Goal: Information Seeking & Learning: Understand process/instructions

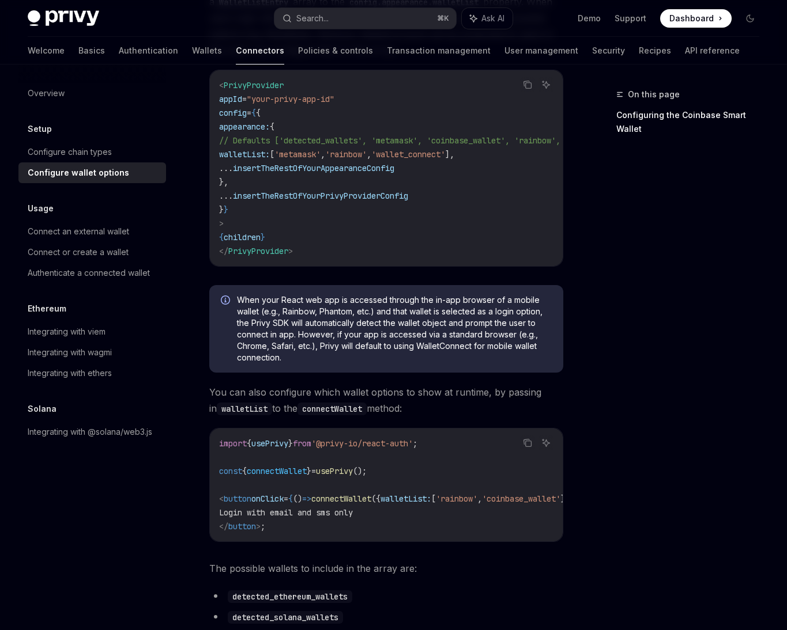
scroll to position [168, 0]
click at [343, 333] on span "When your React web app is accessed through the in-app browser of a mobile wall…" at bounding box center [394, 328] width 315 height 69
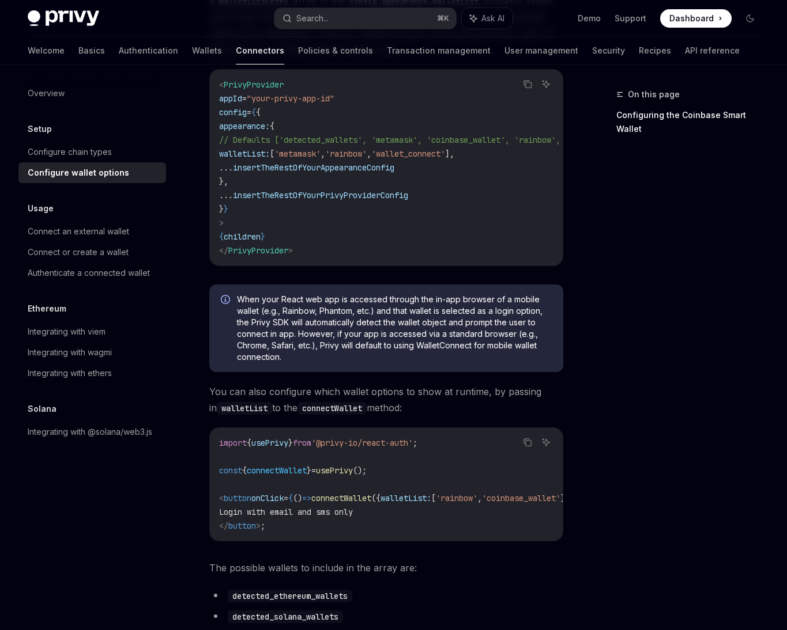
click at [341, 178] on code "< PrivyProvider appId = "your-privy-app-id" config = { { appearance: { // Defau…" at bounding box center [445, 168] width 452 height 180
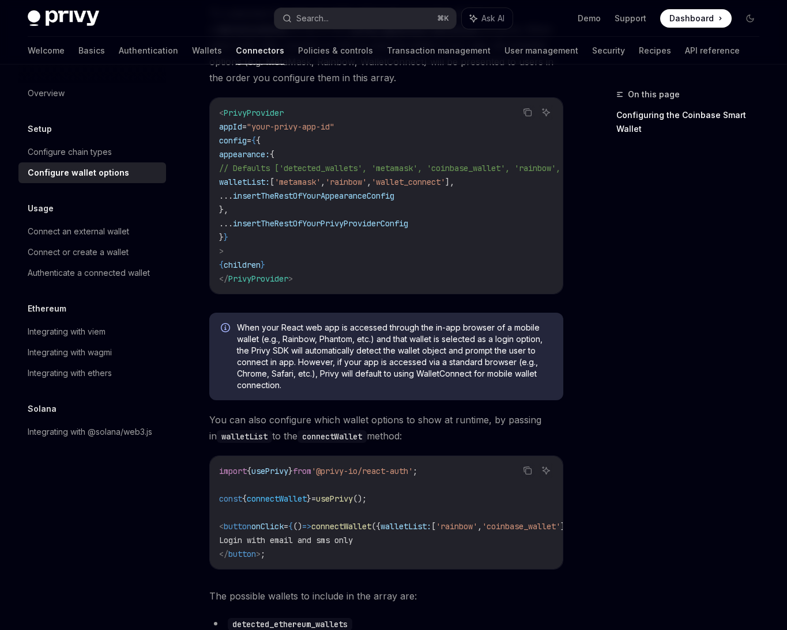
scroll to position [133, 0]
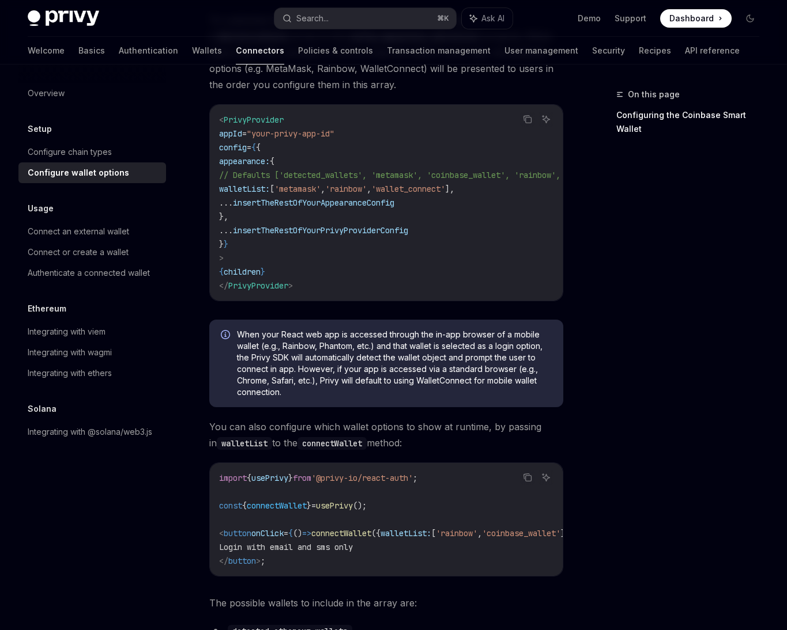
click at [274, 192] on span "[" at bounding box center [272, 189] width 5 height 10
click at [269, 185] on span "walletList:" at bounding box center [244, 189] width 51 height 10
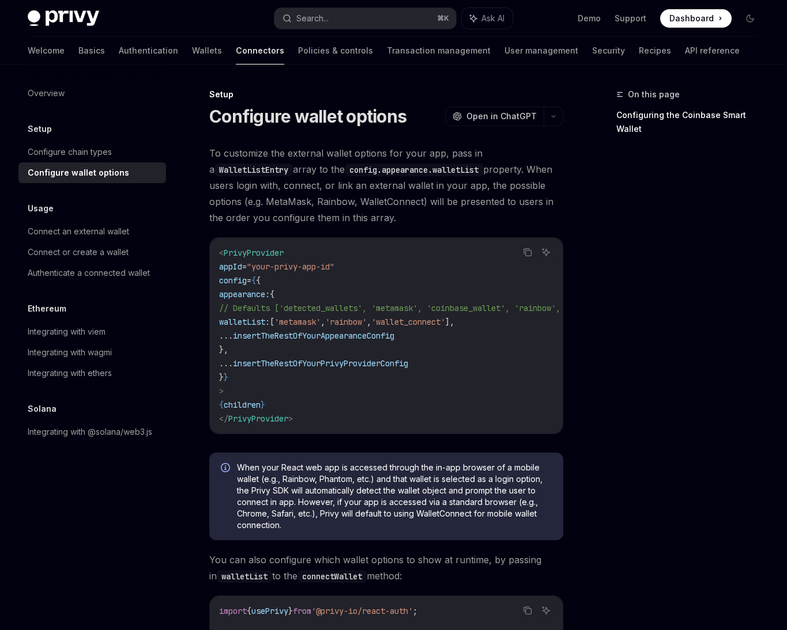
click at [354, 185] on span "To customize the external wallet options for your app, pass in a WalletListEntr…" at bounding box center [386, 185] width 354 height 81
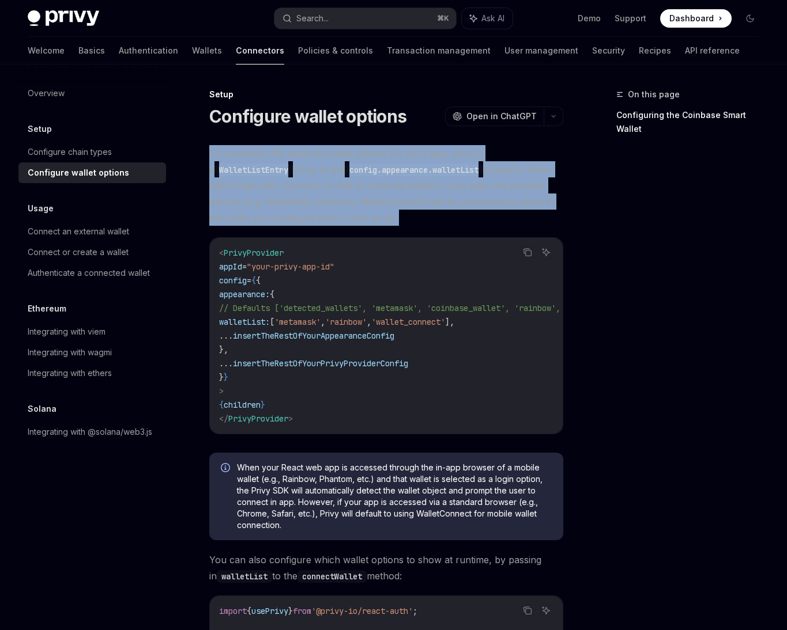
click at [446, 201] on span "To customize the external wallet options for your app, pass in a WalletListEntr…" at bounding box center [386, 185] width 354 height 81
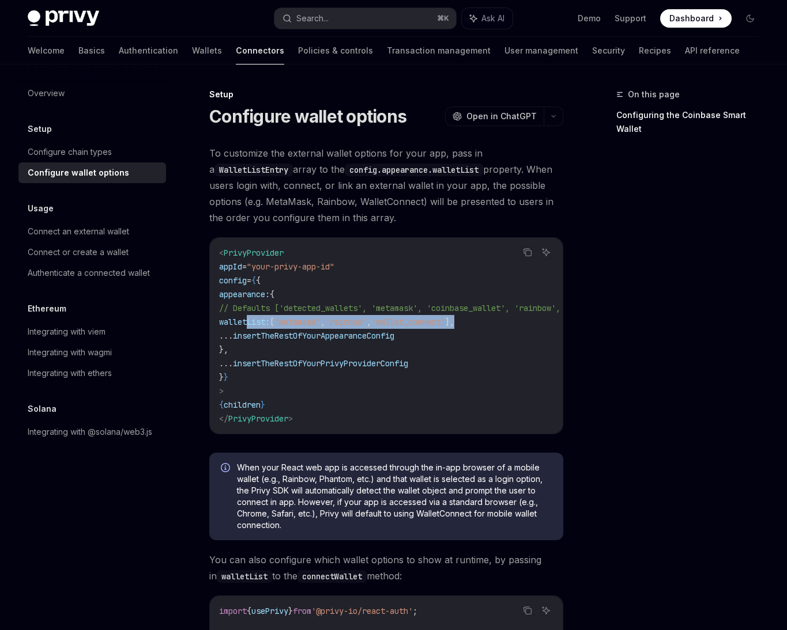
drag, startPoint x: 248, startPoint y: 323, endPoint x: 546, endPoint y: 321, distance: 298.0
click at [546, 321] on code "< PrivyProvider appId = "your-privy-app-id" config = { { appearance: { // Defau…" at bounding box center [445, 336] width 452 height 180
copy span "walletList: [ 'metamask' , 'rainbow' , 'wallet_connect' ],"
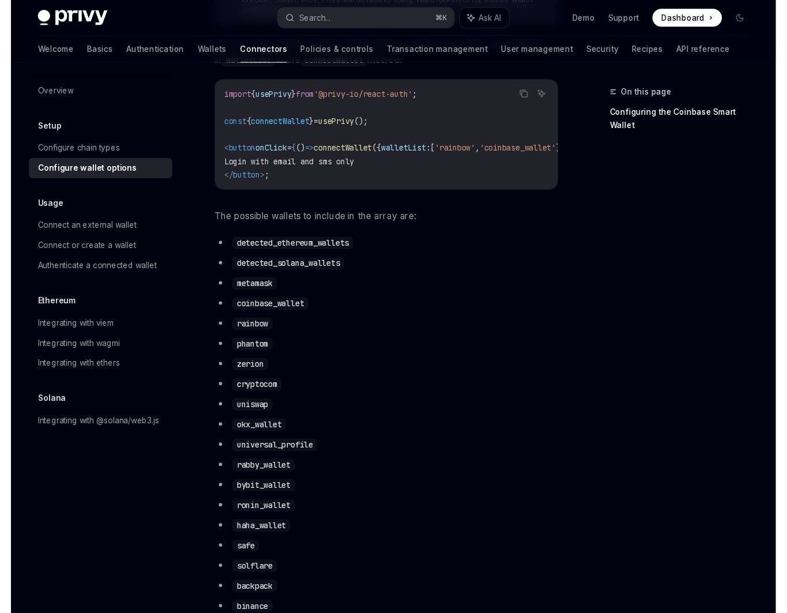
scroll to position [495, 0]
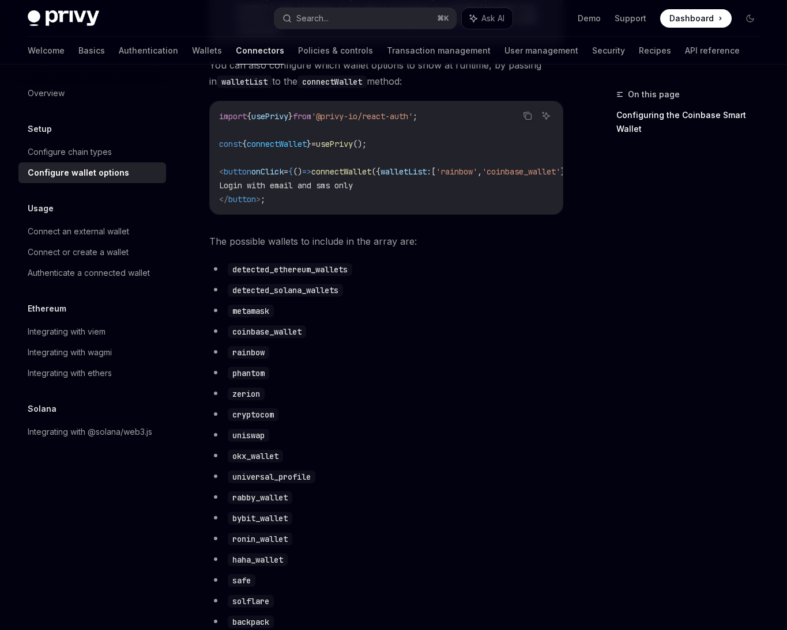
type textarea "*"
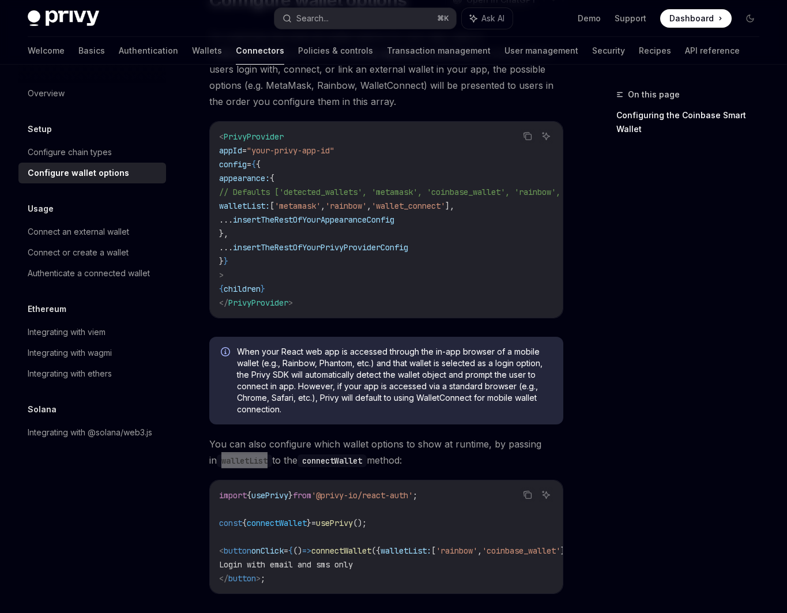
scroll to position [118, 0]
click at [394, 423] on div "When your React web app is accessed through the in-app browser of a mobile wall…" at bounding box center [386, 379] width 354 height 88
click at [765, 307] on div "On this page Configuring the Coinbase Smart Wallet" at bounding box center [680, 350] width 175 height 525
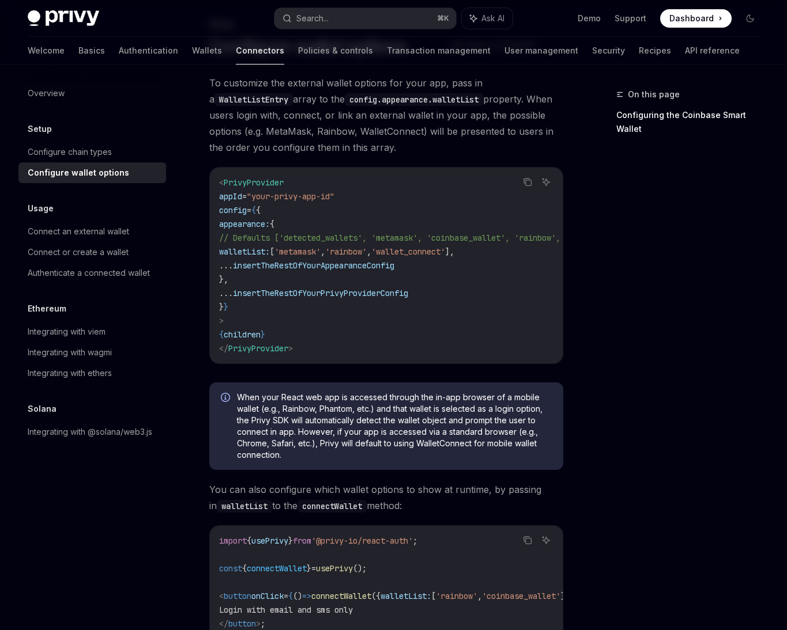
scroll to position [73, 0]
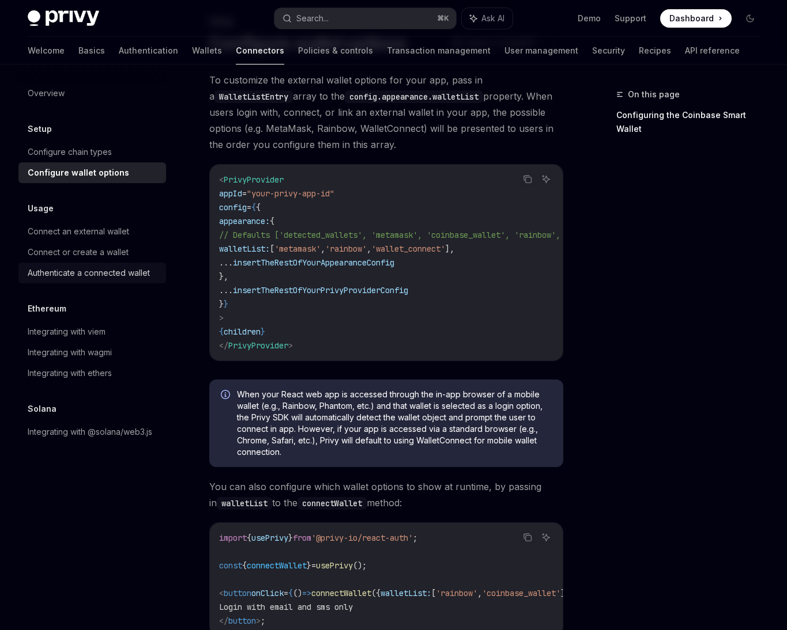
click at [89, 264] on link "Authenticate a connected wallet" at bounding box center [92, 273] width 148 height 21
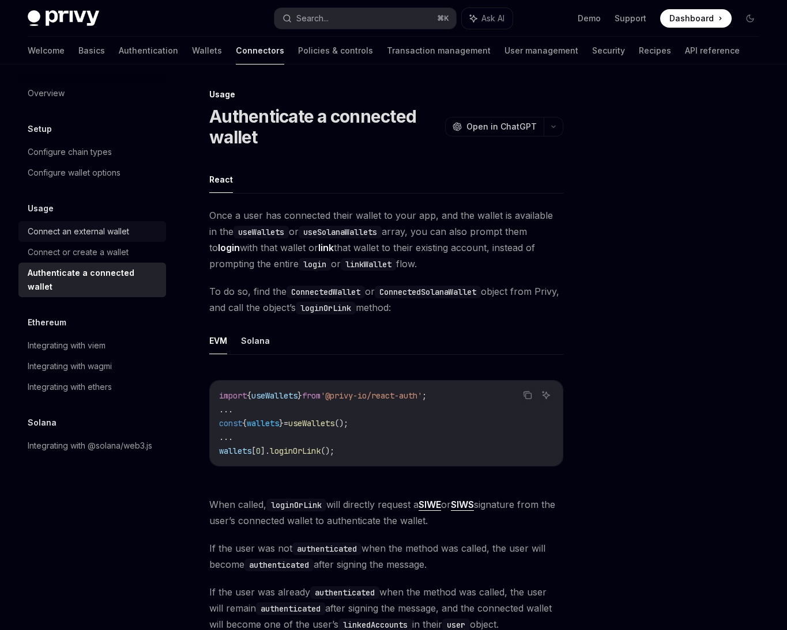
click at [145, 240] on link "Connect an external wallet" at bounding box center [92, 231] width 148 height 21
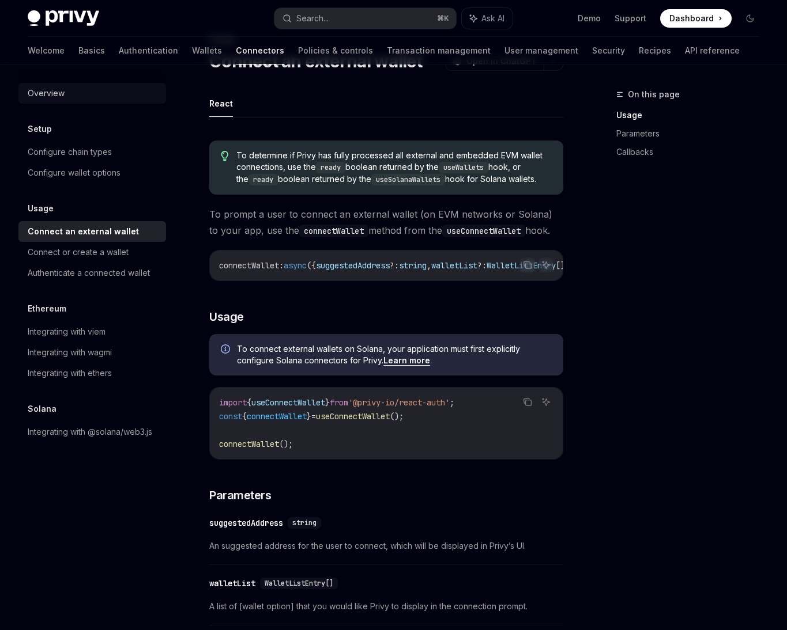
scroll to position [59, 0]
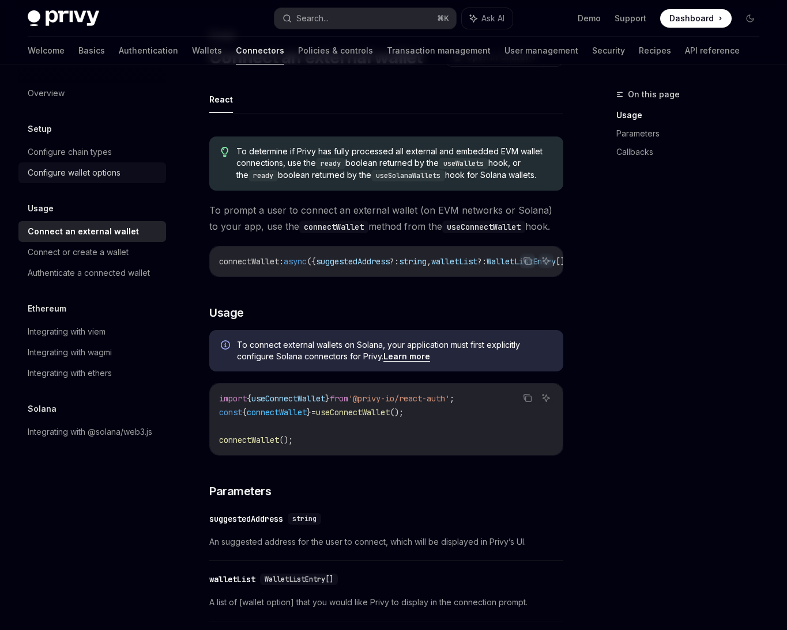
click at [82, 164] on link "Configure wallet options" at bounding box center [92, 173] width 148 height 21
type textarea "*"
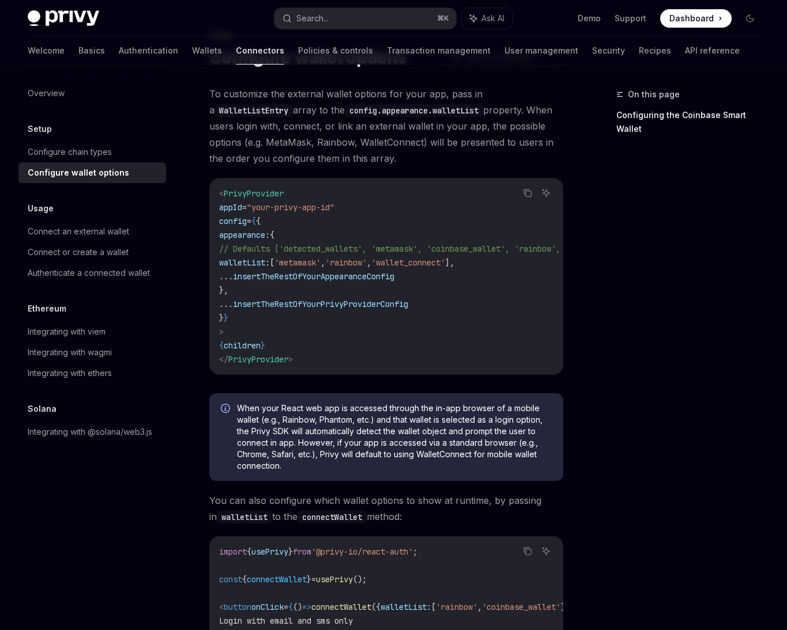
click at [318, 420] on span "When your React web app is accessed through the in-app browser of a mobile wall…" at bounding box center [394, 437] width 315 height 69
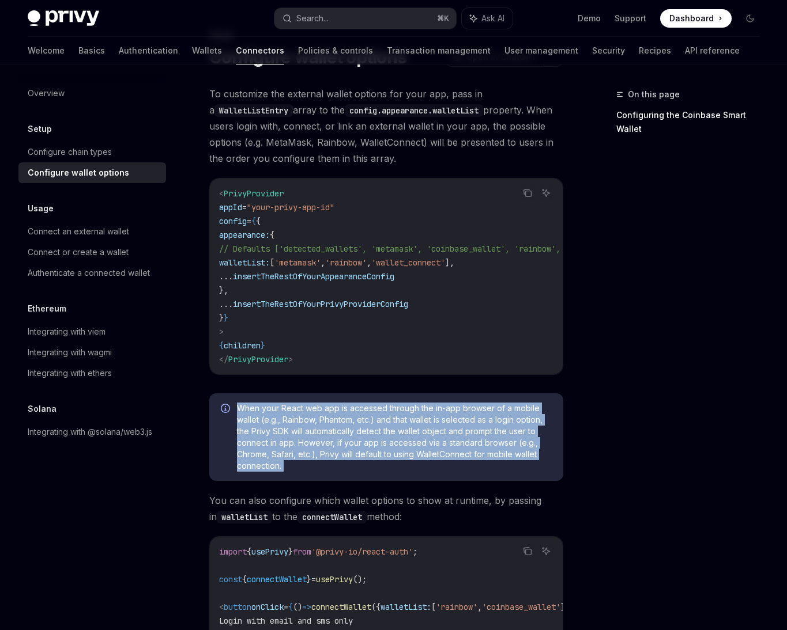
click at [379, 439] on span "When your React web app is accessed through the in-app browser of a mobile wall…" at bounding box center [394, 437] width 315 height 69
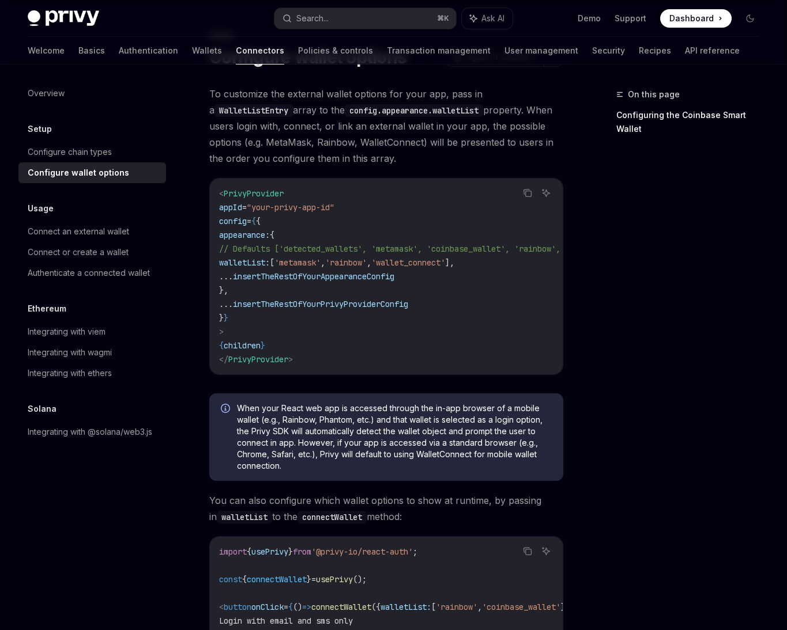
click at [435, 427] on span "When your React web app is accessed through the in-app browser of a mobile wall…" at bounding box center [394, 437] width 315 height 69
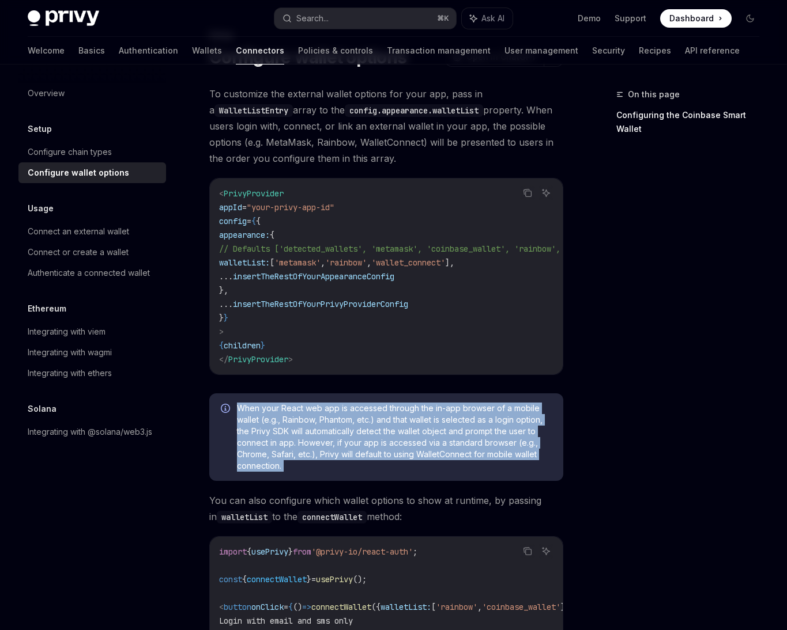
click at [371, 427] on span "When your React web app is accessed through the in-app browser of a mobile wall…" at bounding box center [394, 437] width 315 height 69
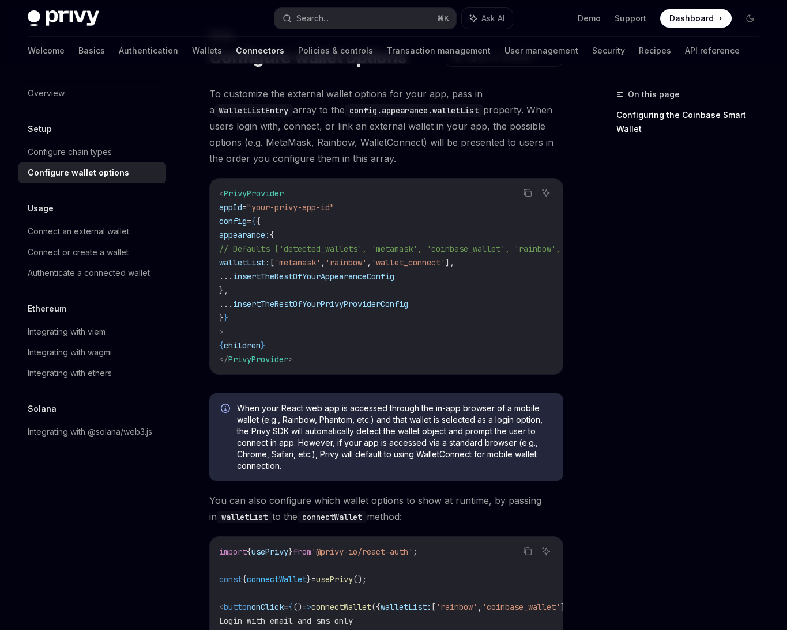
click at [434, 419] on span "When your React web app is accessed through the in-app browser of a mobile wall…" at bounding box center [394, 437] width 315 height 69
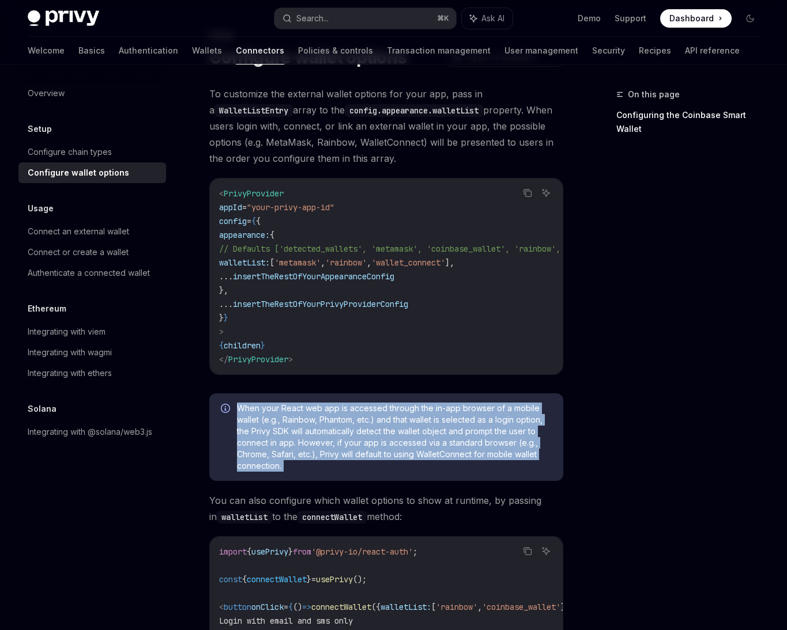
click at [409, 437] on span "When your React web app is accessed through the in-app browser of a mobile wall…" at bounding box center [394, 437] width 315 height 69
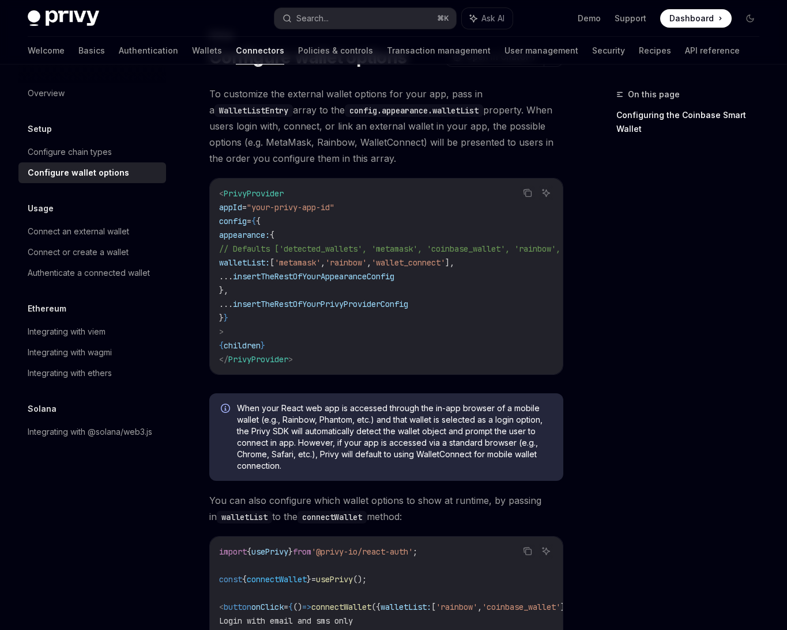
click at [371, 441] on span "When your React web app is accessed through the in-app browser of a mobile wall…" at bounding box center [394, 437] width 315 height 69
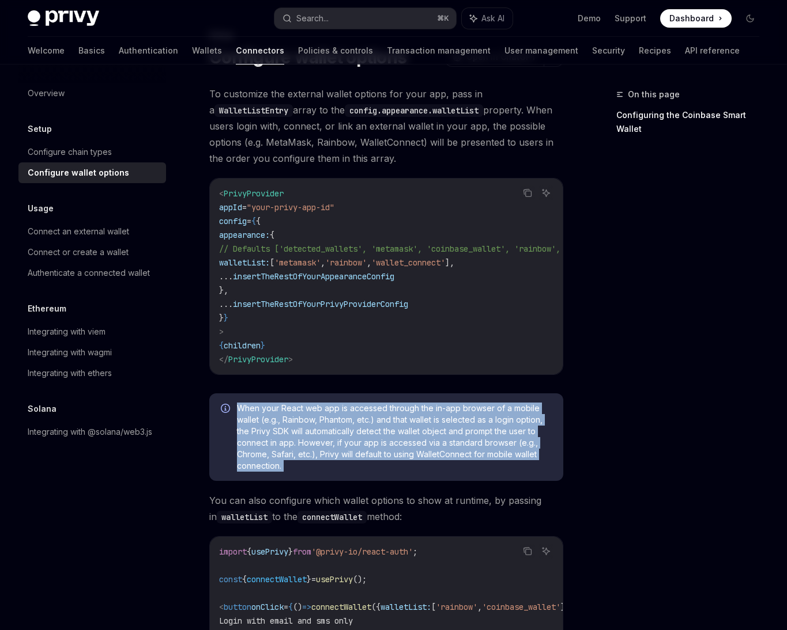
click at [469, 429] on span "When your React web app is accessed through the in-app browser of a mobile wall…" at bounding box center [394, 437] width 315 height 69
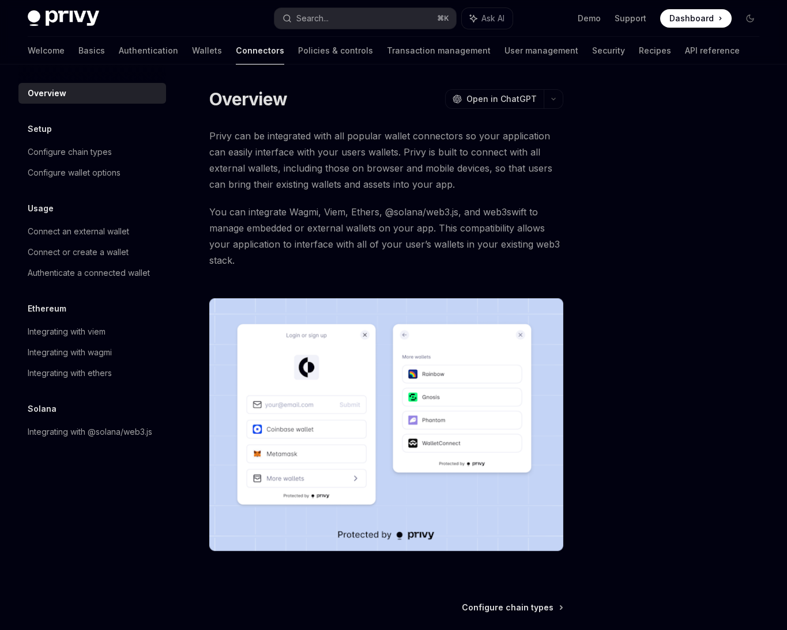
click at [320, 216] on span "You can integrate Wagmi, Viem, Ethers, @solana/web3.js, and web3swift to manage…" at bounding box center [386, 236] width 354 height 65
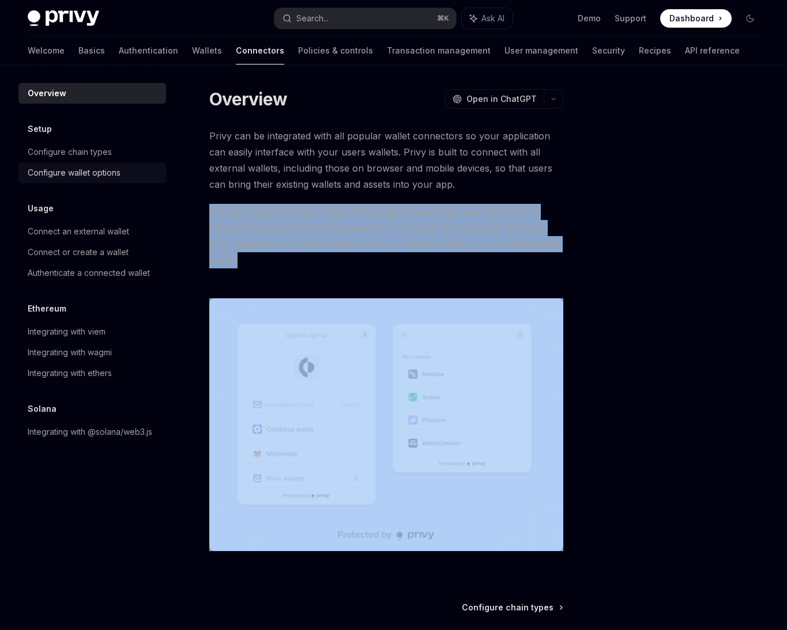
click at [103, 167] on div "Configure wallet options" at bounding box center [74, 173] width 93 height 14
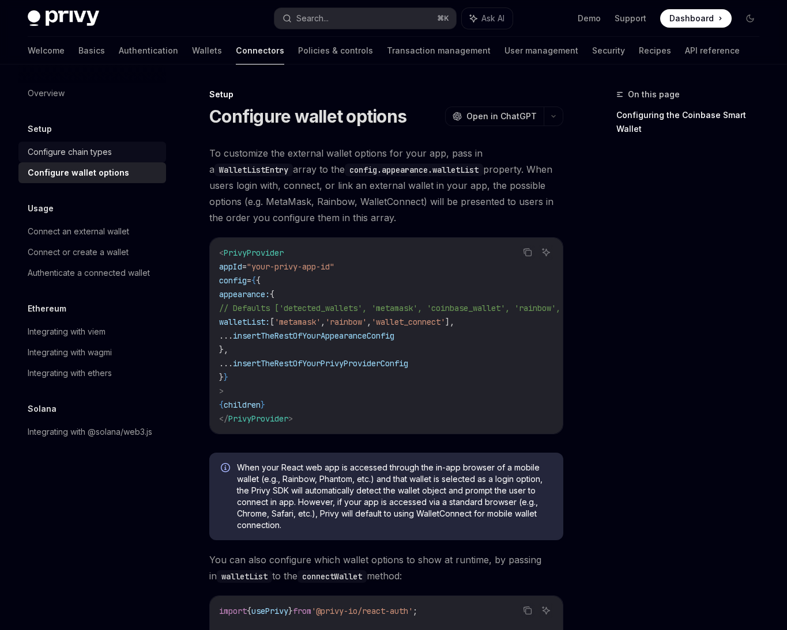
click at [95, 159] on link "Configure chain types" at bounding box center [92, 152] width 148 height 21
type textarea "*"
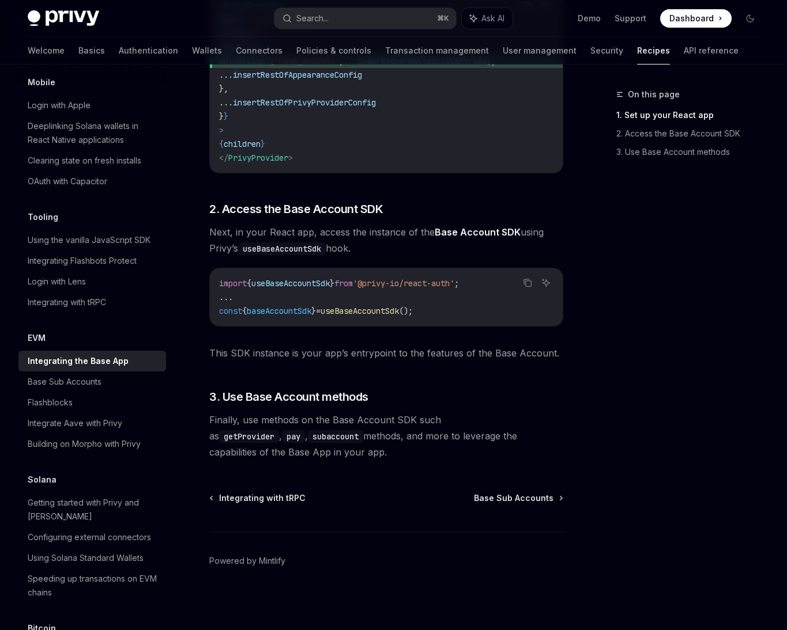
scroll to position [414, 0]
click at [355, 433] on span "Finally, use methods on the Base Account SDK such as getProvider , pay , subacc…" at bounding box center [386, 435] width 354 height 48
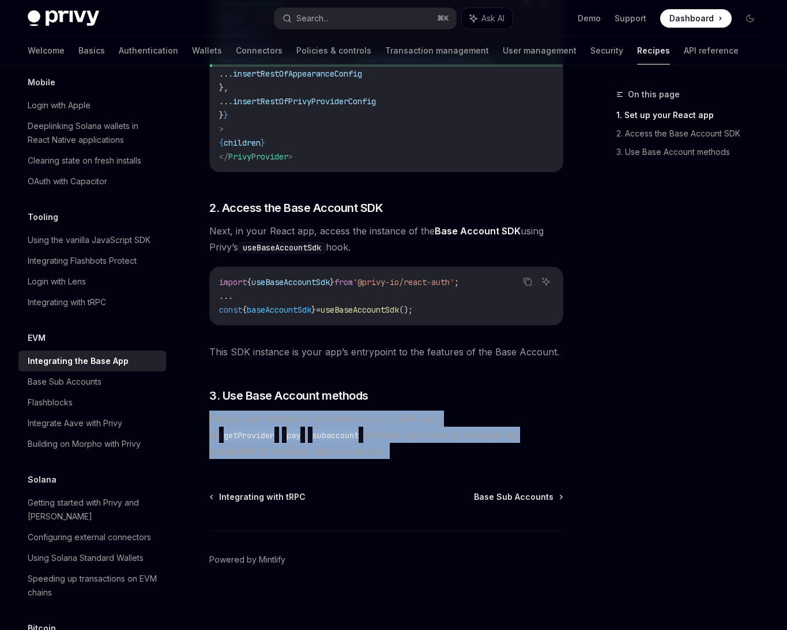
click at [346, 450] on span "Finally, use methods on the Base Account SDK such as getProvider , pay , subacc…" at bounding box center [386, 435] width 354 height 48
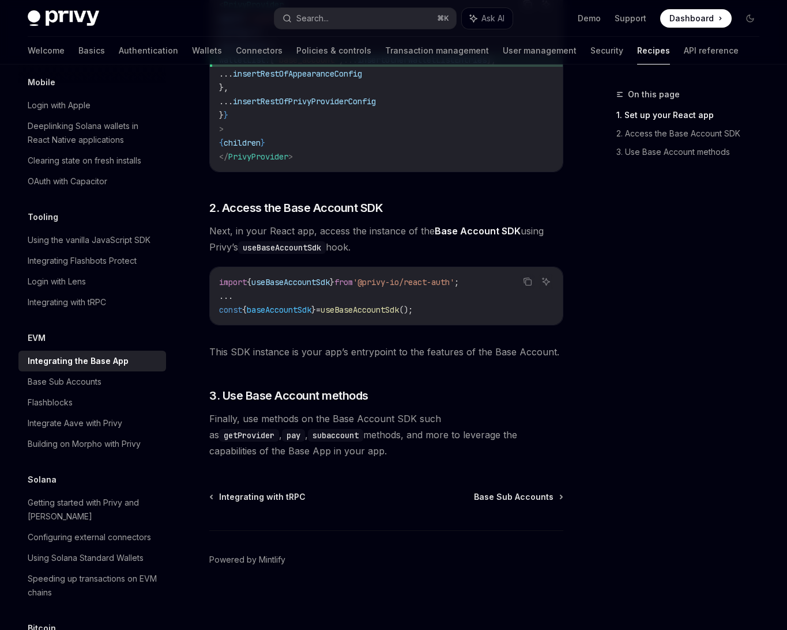
click at [325, 450] on span "Finally, use methods on the Base Account SDK such as getProvider , pay , subacc…" at bounding box center [386, 435] width 354 height 48
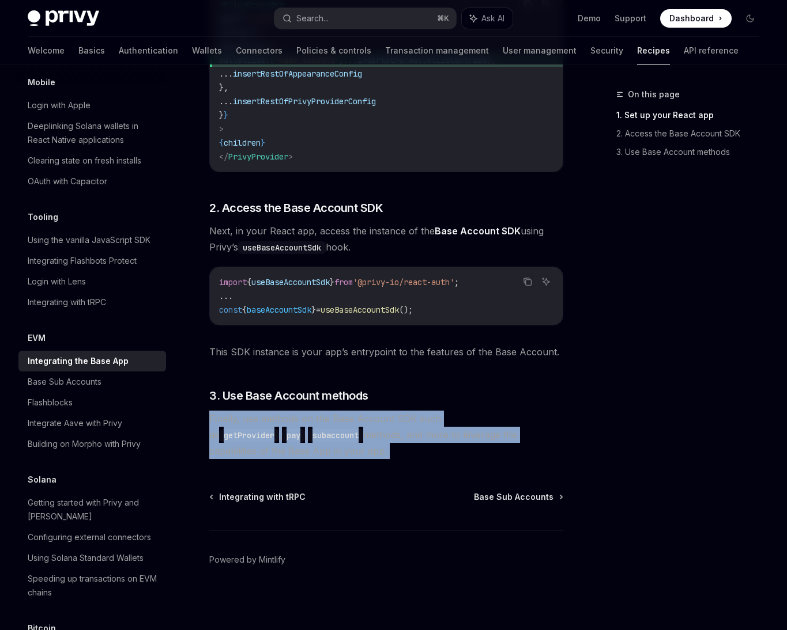
click at [327, 464] on div "EVM Integrating the Base App OpenAI Open in ChatGPT OpenAI Open in ChatGPT The …" at bounding box center [278, 151] width 575 height 957
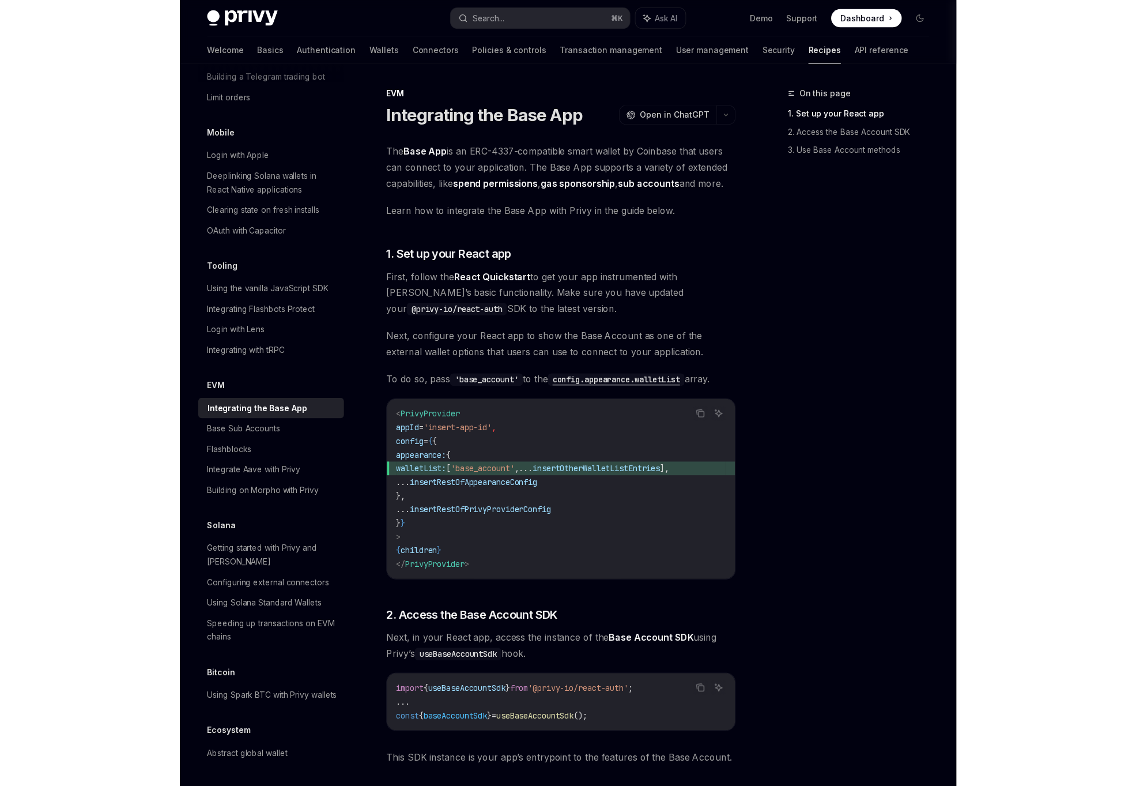
scroll to position [1305, 0]
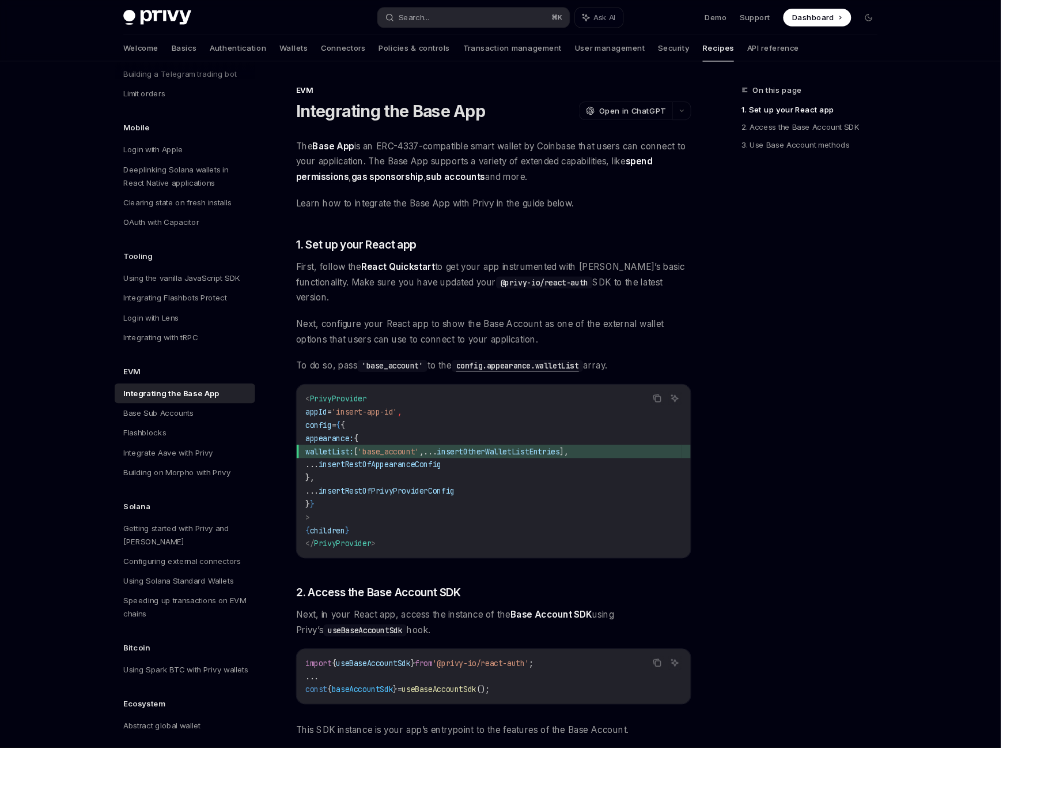
type textarea "*"
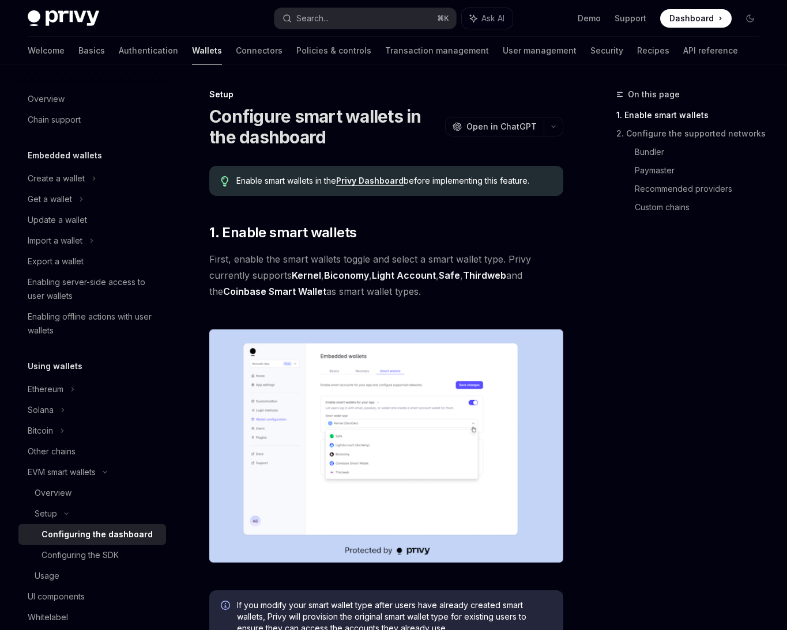
click at [276, 291] on link "Coinbase Smart Wallet" at bounding box center [274, 292] width 103 height 12
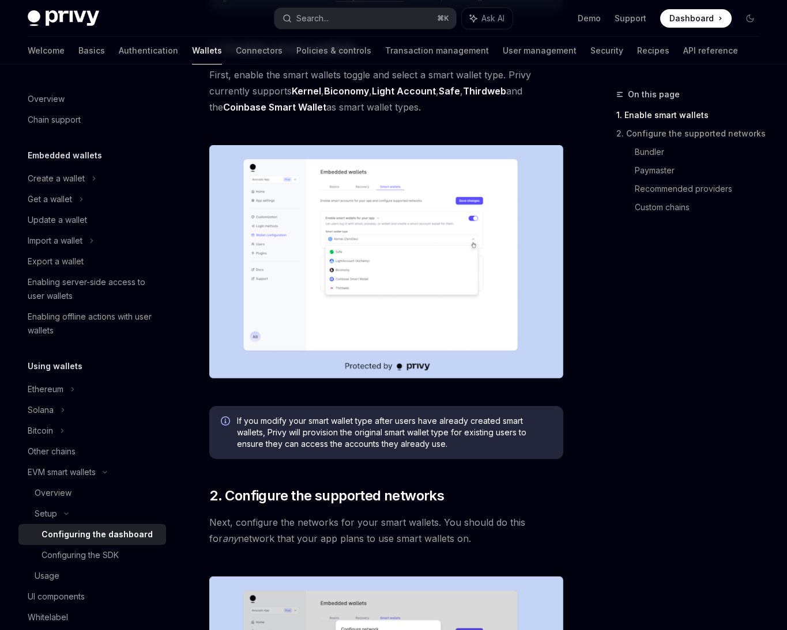
scroll to position [261, 0]
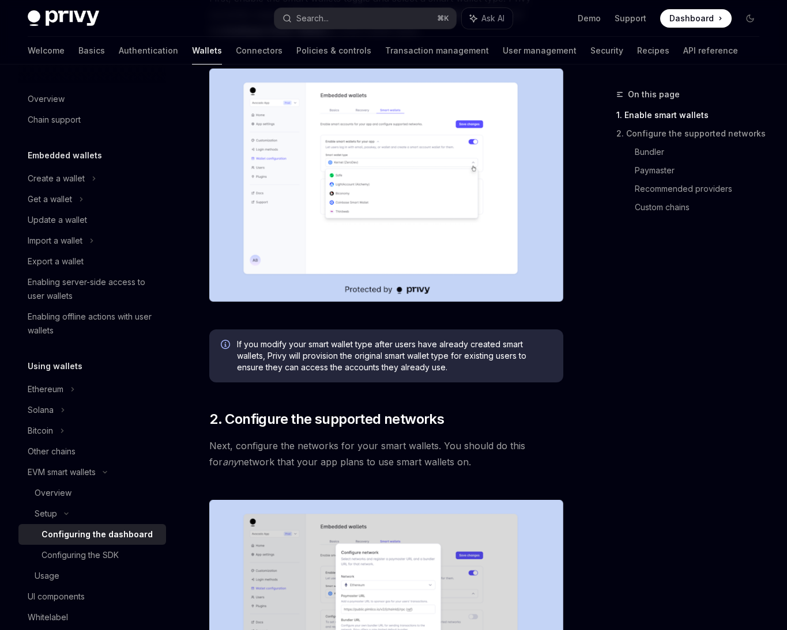
click at [359, 358] on span "If you modify your smart wallet type after users have already created smart wal…" at bounding box center [394, 356] width 315 height 35
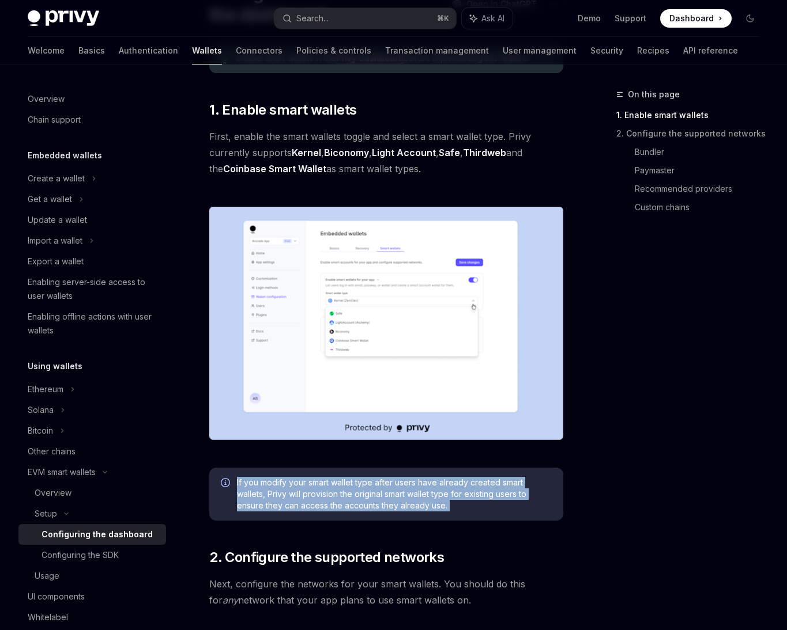
scroll to position [59, 0]
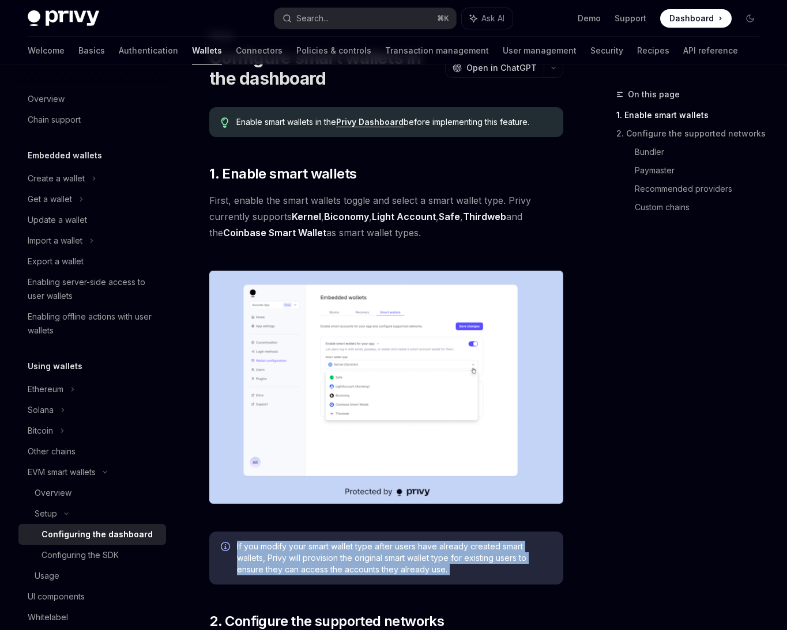
click at [348, 325] on img at bounding box center [386, 387] width 354 height 233
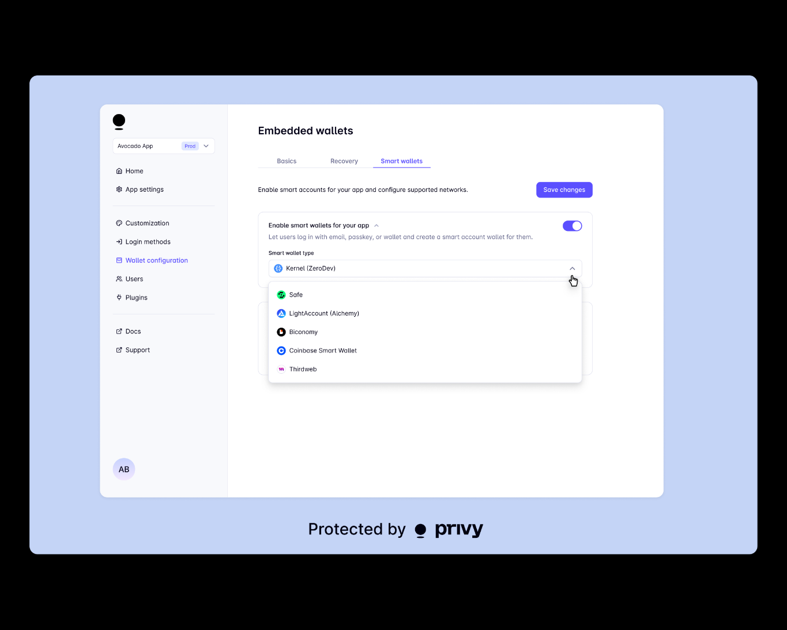
click at [260, 492] on img at bounding box center [392, 314] width 727 height 479
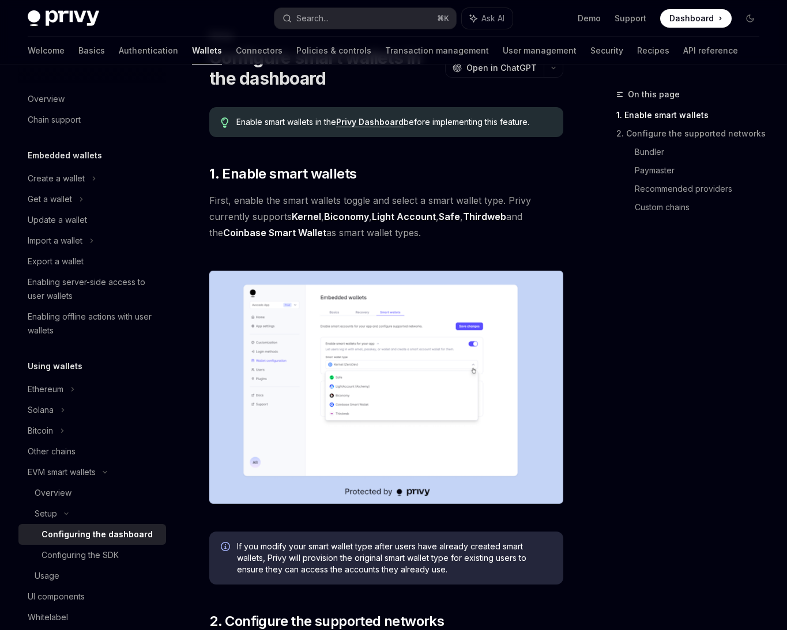
click at [231, 194] on span "First, enable the smart wallets toggle and select a smart wallet type. Privy cu…" at bounding box center [386, 216] width 354 height 48
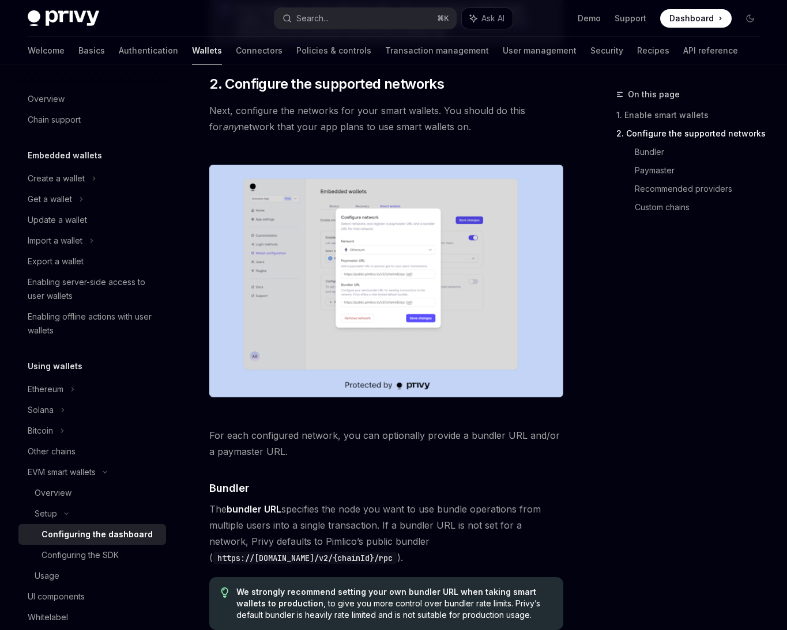
scroll to position [587, 0]
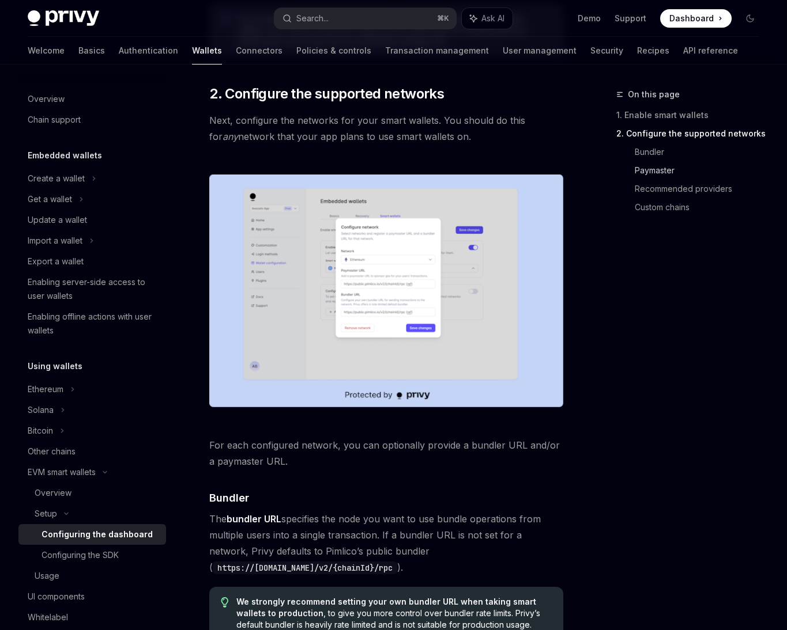
click at [659, 169] on link "Paymaster" at bounding box center [702, 170] width 134 height 18
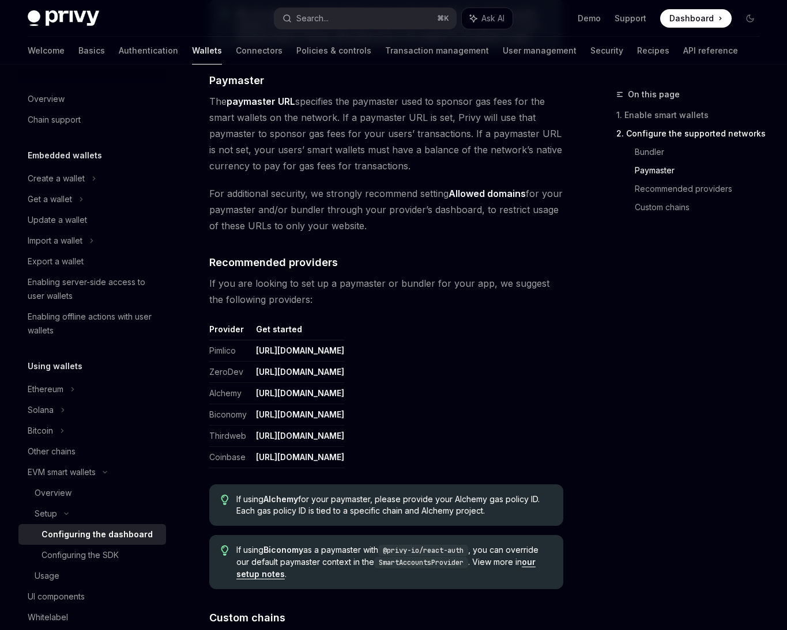
scroll to position [1185, 0]
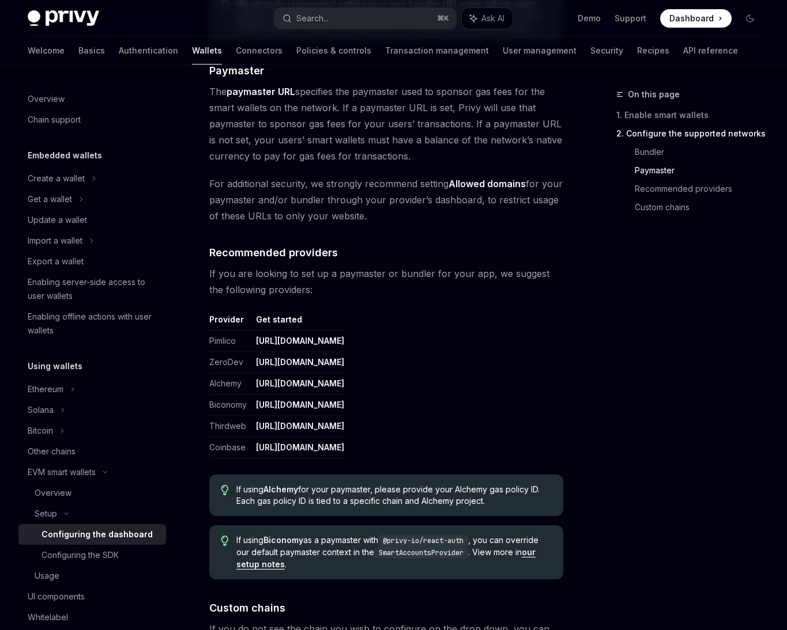
click at [232, 282] on span "If you are looking to set up a paymaster or bundler for your app, we suggest th…" at bounding box center [386, 282] width 354 height 32
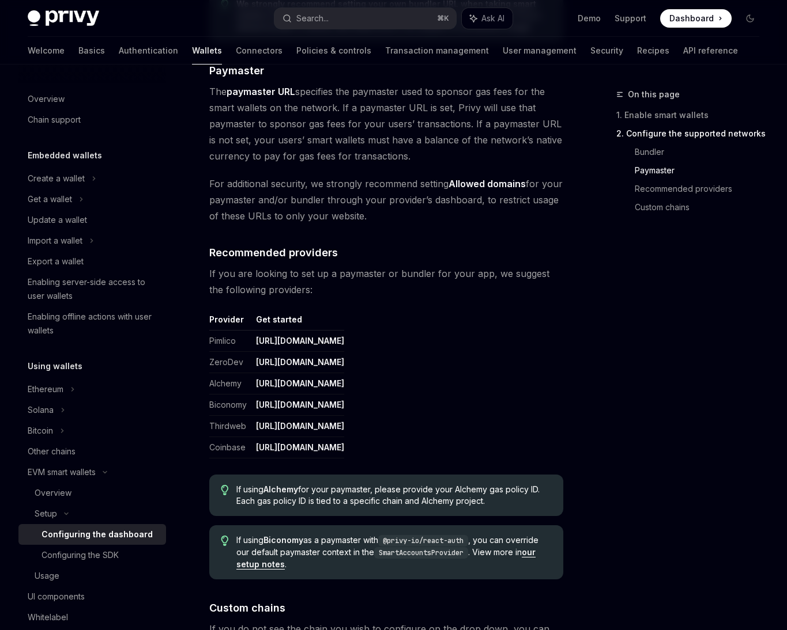
click at [232, 282] on span "If you are looking to set up a paymaster or bundler for your app, we suggest th…" at bounding box center [386, 282] width 354 height 32
click at [298, 282] on span "If you are looking to set up a paymaster or bundler for your app, we suggest th…" at bounding box center [386, 282] width 354 height 32
click at [365, 278] on span "If you are looking to set up a paymaster or bundler for your app, we suggest th…" at bounding box center [386, 282] width 354 height 32
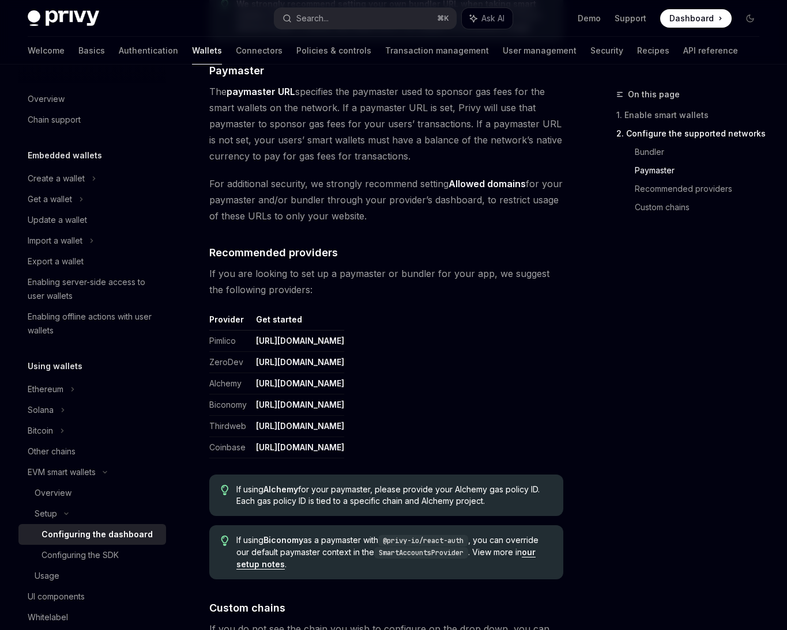
click at [420, 290] on span "If you are looking to set up a paymaster or bundler for your app, we suggest th…" at bounding box center [386, 282] width 354 height 32
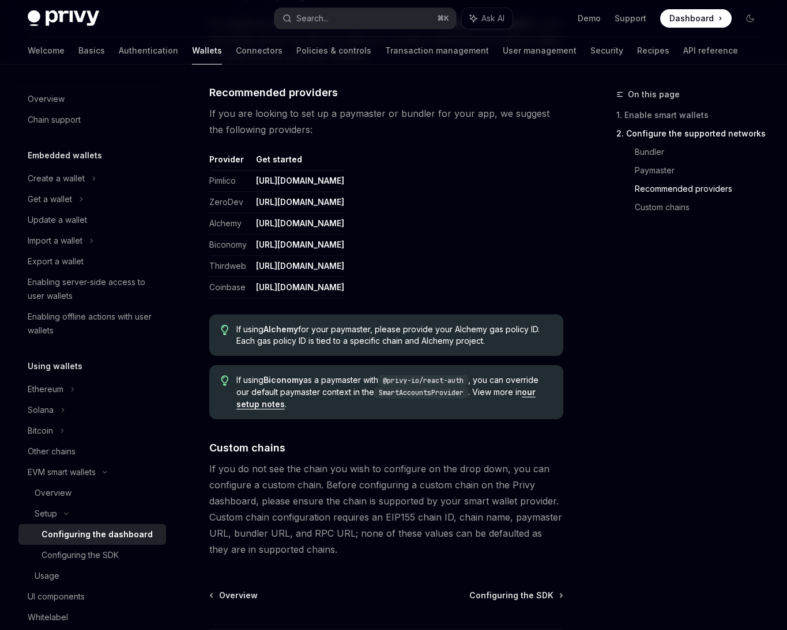
scroll to position [1349, 0]
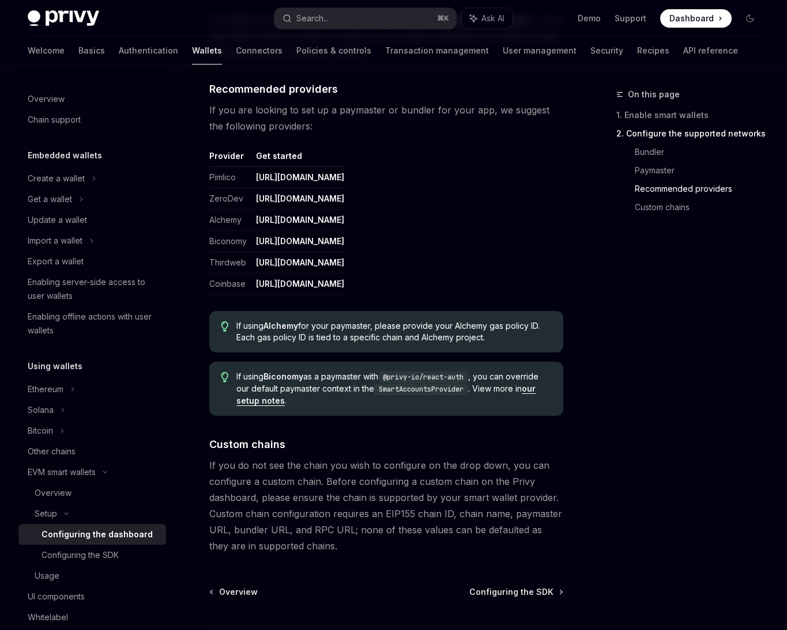
click at [254, 514] on span "If you do not see the chain you wish to configure on the drop down, you can con…" at bounding box center [386, 506] width 354 height 97
click at [301, 504] on span "If you do not see the chain you wish to configure on the drop down, you can con…" at bounding box center [386, 506] width 354 height 97
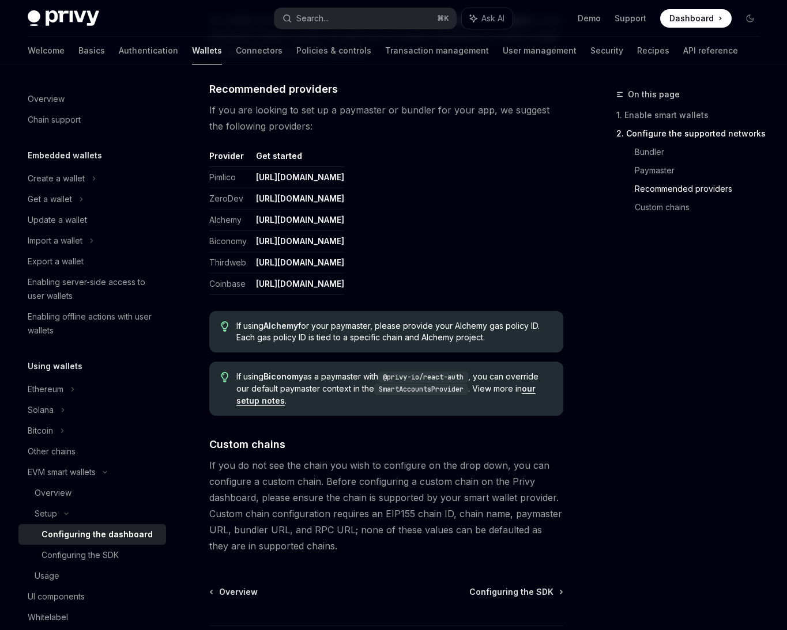
click at [301, 504] on span "If you do not see the chain you wish to configure on the drop down, you can con…" at bounding box center [386, 506] width 354 height 97
click at [297, 545] on span "If you do not see the chain you wish to configure on the drop down, you can con…" at bounding box center [386, 506] width 354 height 97
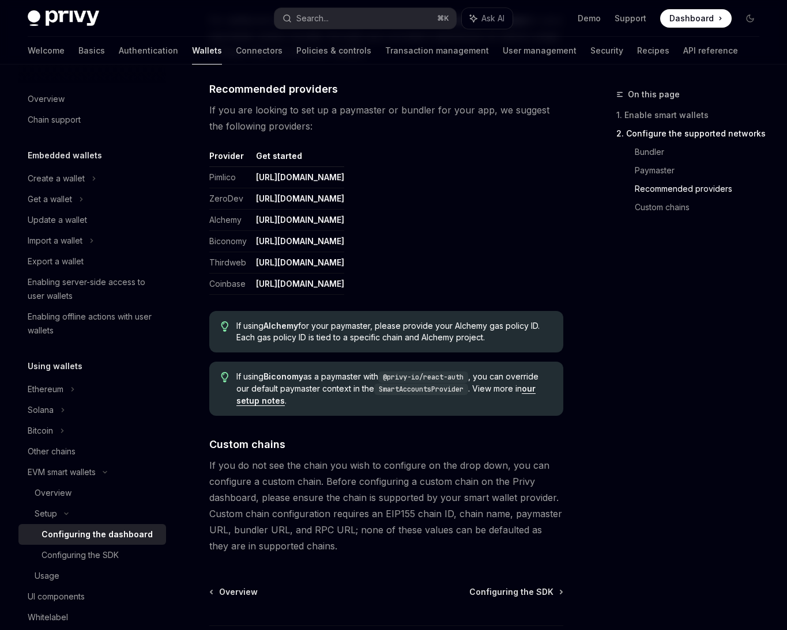
click at [297, 545] on span "If you do not see the chain you wish to configure on the drop down, you can con…" at bounding box center [386, 506] width 354 height 97
click at [368, 472] on span "If you do not see the chain you wish to configure on the drop down, you can con…" at bounding box center [386, 506] width 354 height 97
click at [360, 380] on span "If using Biconomy as a paymaster with @privy-io/react-auth , you can override o…" at bounding box center [393, 389] width 315 height 36
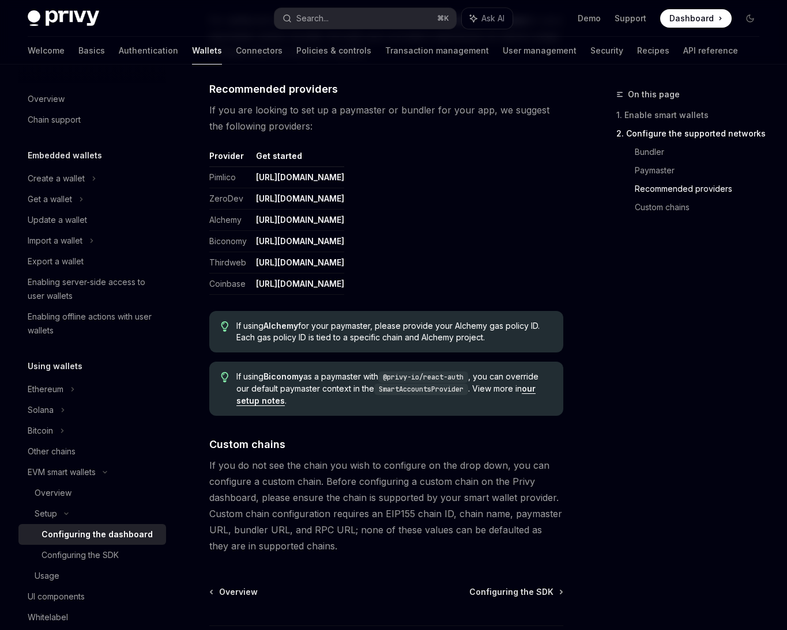
click at [360, 380] on span "If using Biconomy as a paymaster with @privy-io/react-auth , you can override o…" at bounding box center [393, 389] width 315 height 36
click at [355, 397] on span "If using Biconomy as a paymaster with @privy-io/react-auth , you can override o…" at bounding box center [393, 389] width 315 height 36
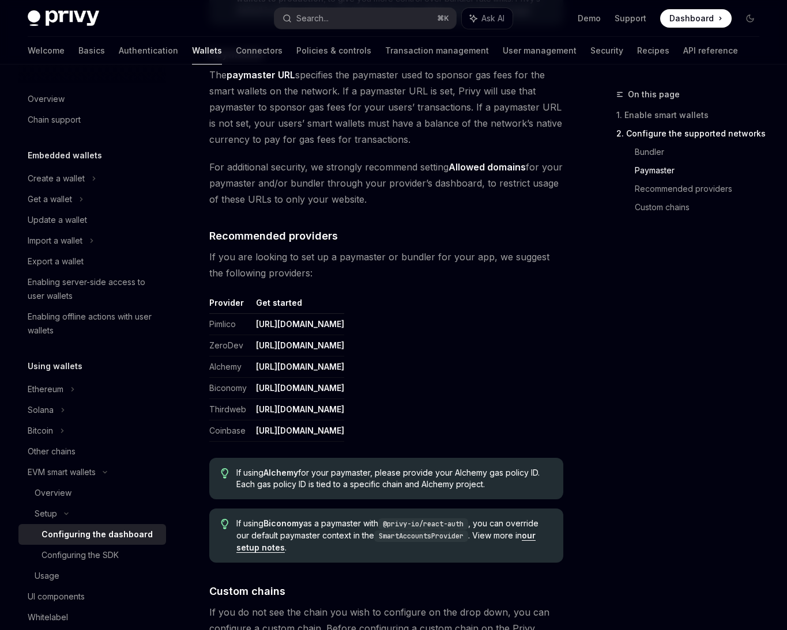
scroll to position [1177, 0]
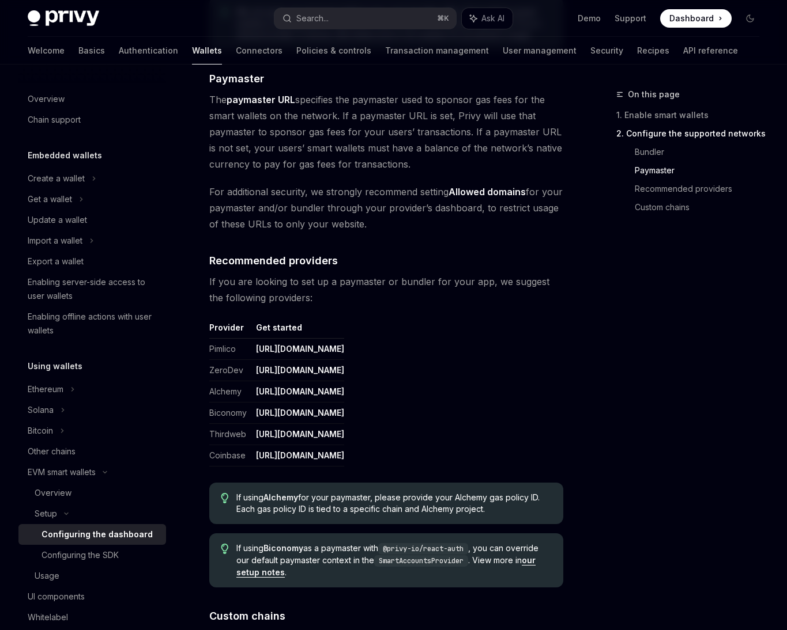
click at [305, 335] on th "Get started" at bounding box center [297, 330] width 93 height 17
click at [273, 300] on span "If you are looking to set up a paymaster or bundler for your app, we suggest th…" at bounding box center [386, 290] width 354 height 32
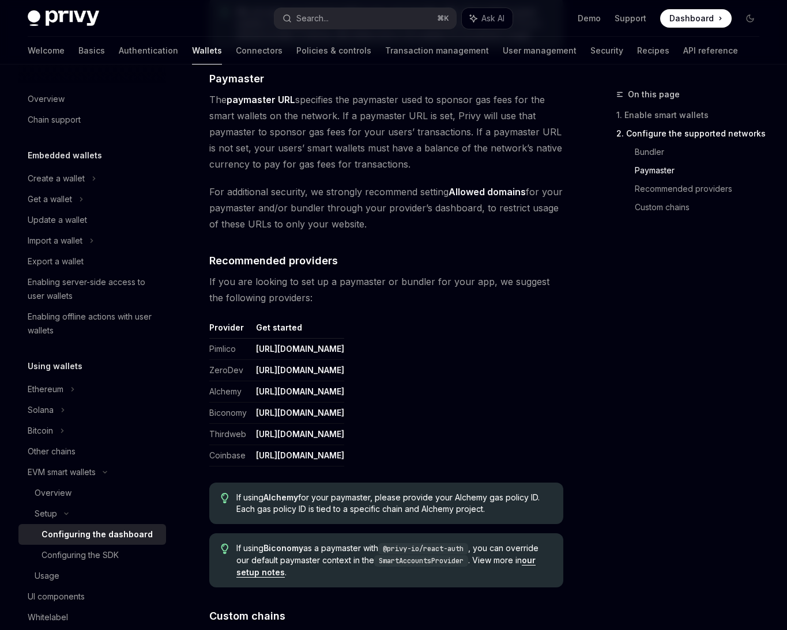
click at [440, 289] on span "If you are looking to set up a paymaster or bundler for your app, we suggest th…" at bounding box center [386, 290] width 354 height 32
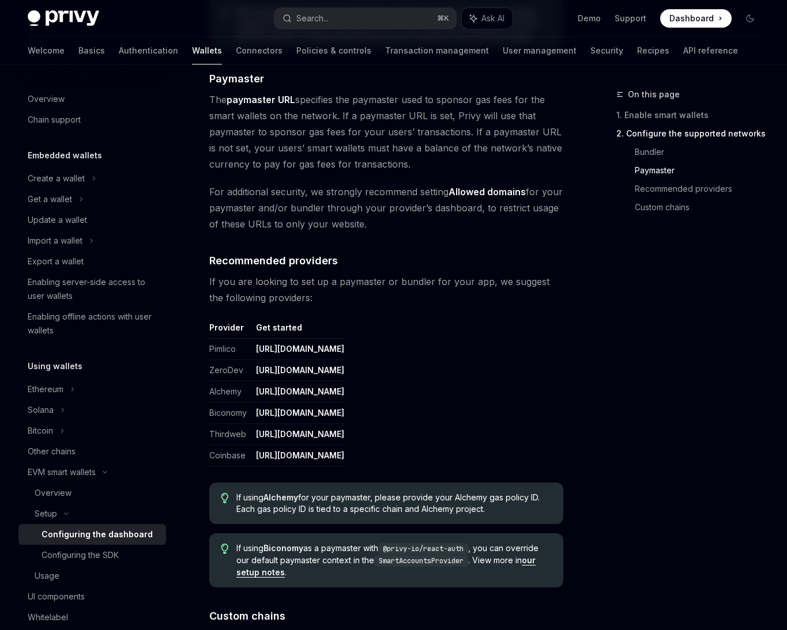
click at [440, 289] on span "If you are looking to set up a paymaster or bundler for your app, we suggest th…" at bounding box center [386, 290] width 354 height 32
